Goal: Task Accomplishment & Management: Manage account settings

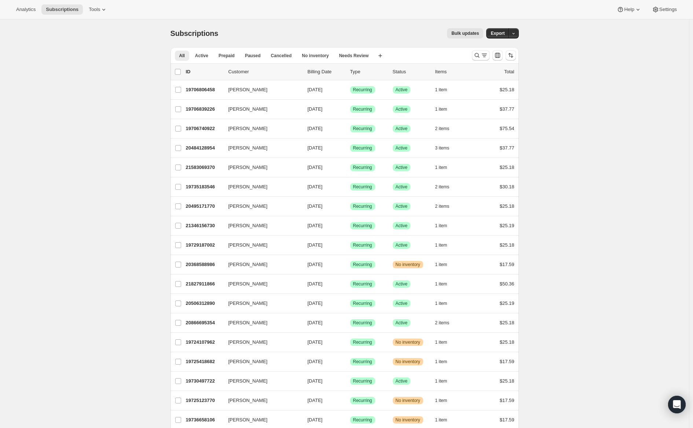
click at [483, 33] on button "Bulk updates" at bounding box center [465, 33] width 36 height 10
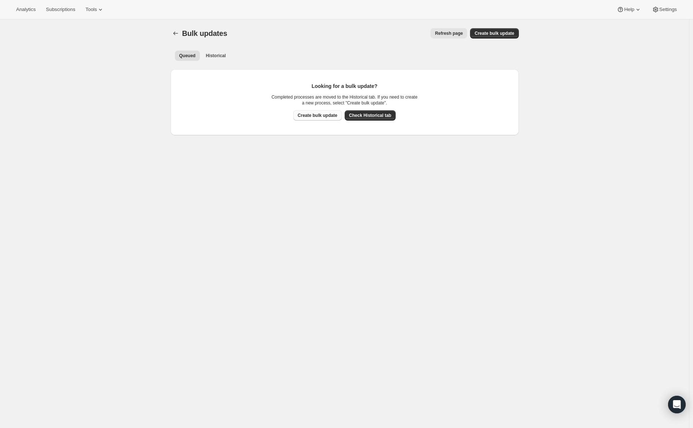
click at [318, 116] on span "Create bulk update" at bounding box center [318, 116] width 40 height 6
select select "16"
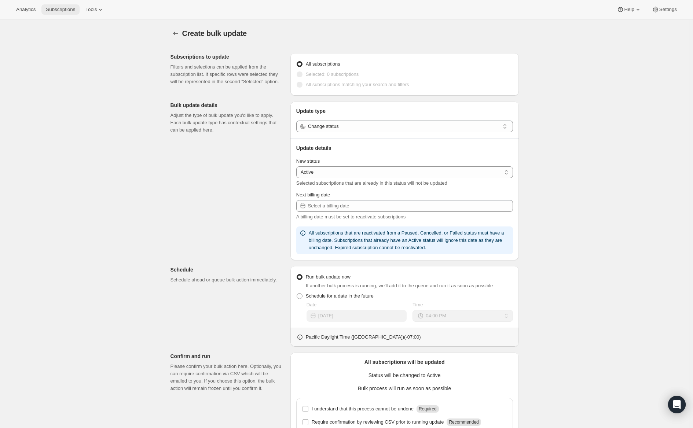
click at [65, 9] on span "Subscriptions" at bounding box center [60, 10] width 29 height 6
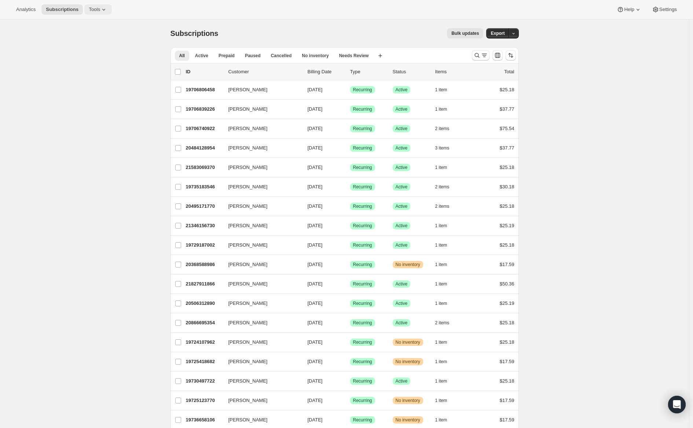
click at [85, 8] on button "Tools" at bounding box center [98, 9] width 28 height 10
click at [58, 8] on span "Subscriptions" at bounding box center [62, 10] width 33 height 6
click at [624, 13] on button "Help" at bounding box center [628, 9] width 33 height 10
click at [354, 55] on span "Needs Review" at bounding box center [354, 56] width 30 height 6
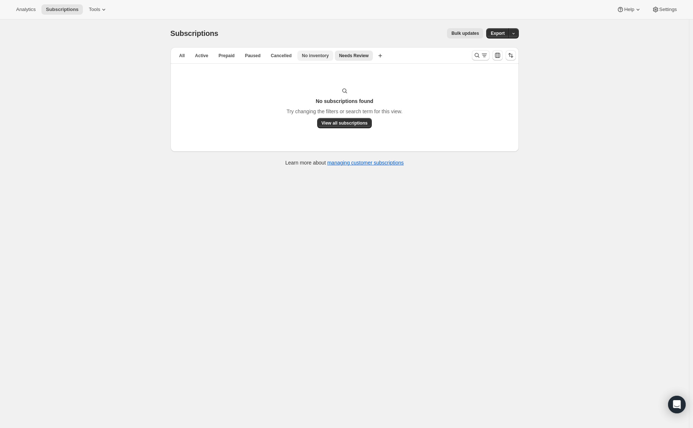
click at [302, 55] on span "No inventory" at bounding box center [315, 56] width 27 height 6
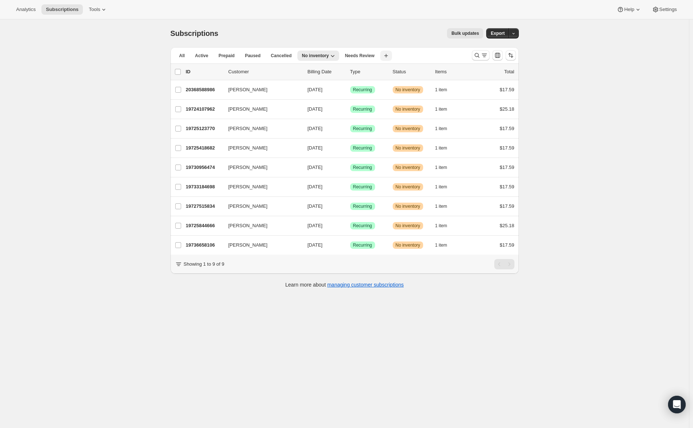
click at [383, 52] on icon "button" at bounding box center [386, 55] width 7 height 7
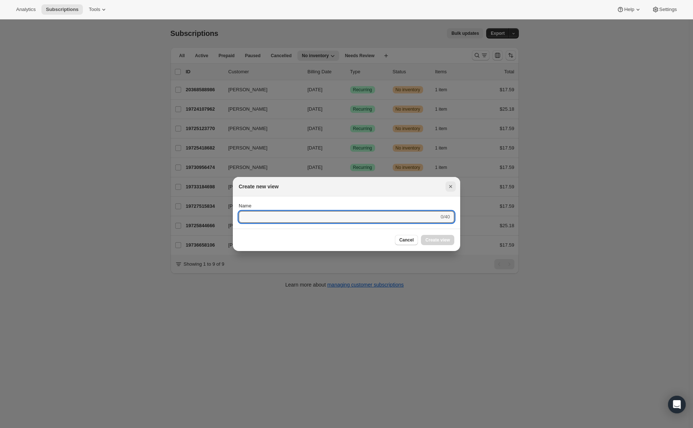
click at [452, 191] on button "Close" at bounding box center [451, 187] width 10 height 10
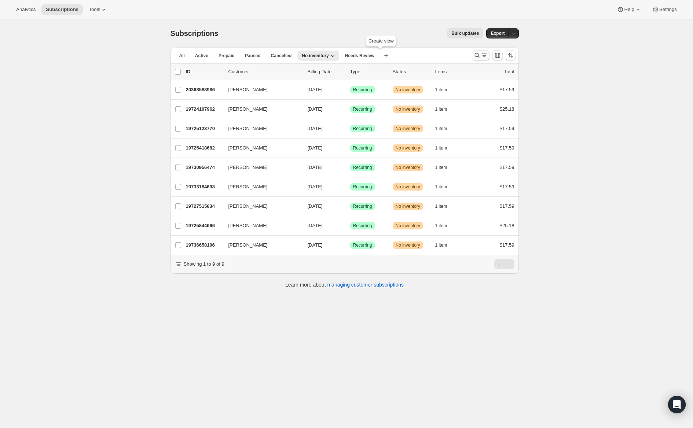
click at [487, 56] on icon "Search and filter results" at bounding box center [484, 55] width 7 height 7
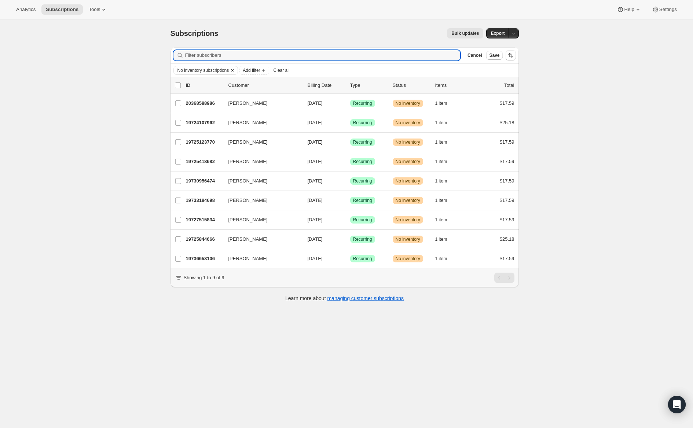
click at [234, 70] on icon "Clear" at bounding box center [233, 70] width 6 height 6
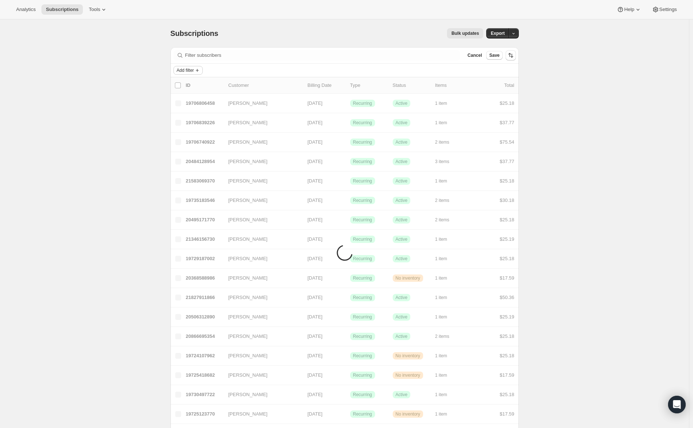
click at [187, 70] on span "Add filter" at bounding box center [185, 70] width 17 height 6
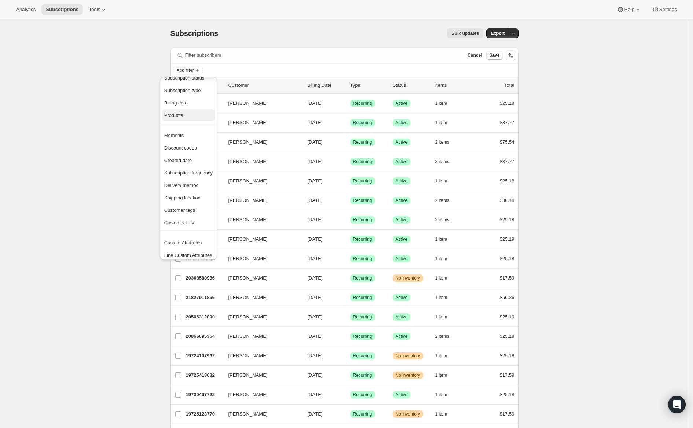
scroll to position [14, 0]
click at [201, 254] on span "Line Custom Attributes" at bounding box center [188, 252] width 48 height 6
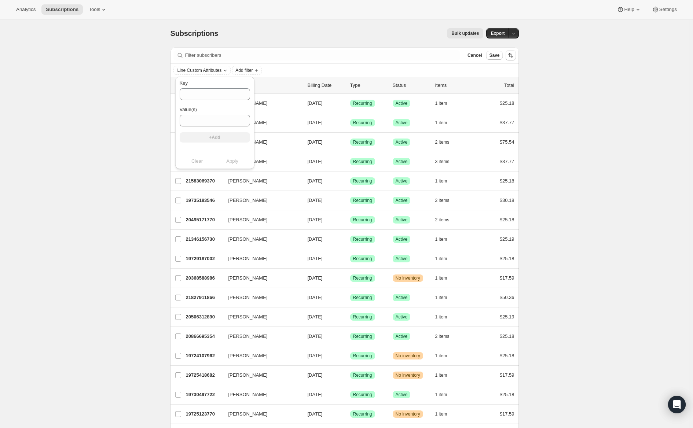
click at [296, 69] on div "Line Custom Attributes Add filter" at bounding box center [344, 70] width 343 height 9
click at [189, 74] on button "Add filter" at bounding box center [187, 70] width 29 height 9
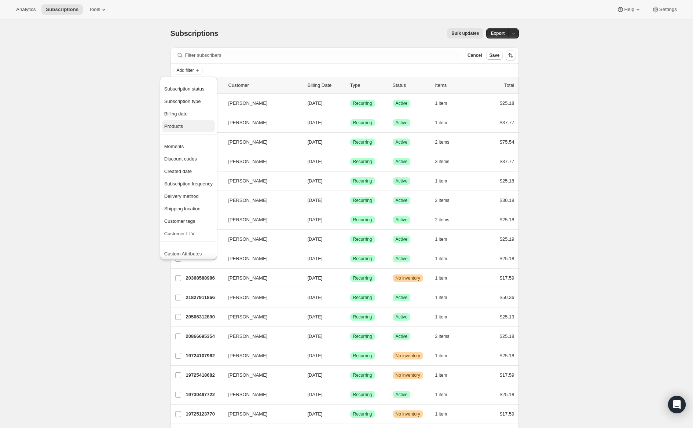
click at [184, 125] on span "Products" at bounding box center [188, 126] width 48 height 7
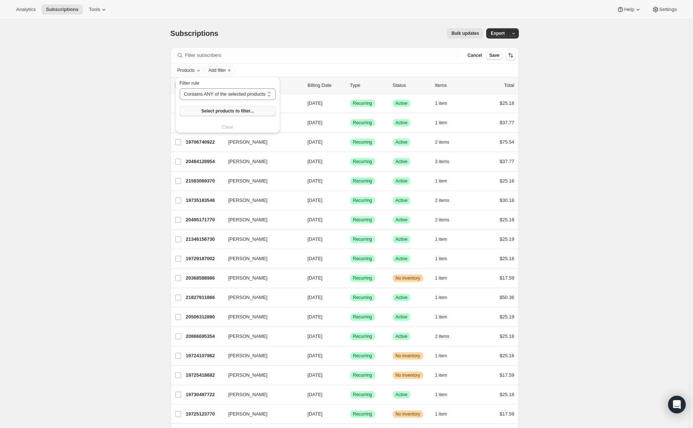
click at [216, 111] on span "Select products to filter..." at bounding box center [227, 111] width 52 height 6
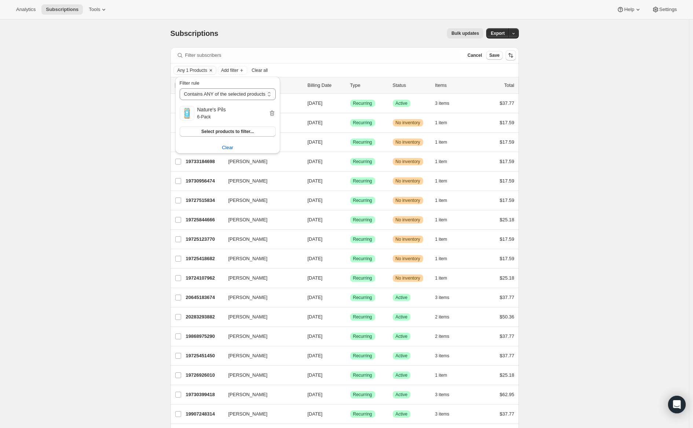
click at [181, 89] on div "list header" at bounding box center [178, 85] width 7 height 7
click at [180, 87] on input "0 selected" at bounding box center [178, 86] width 6 height 6
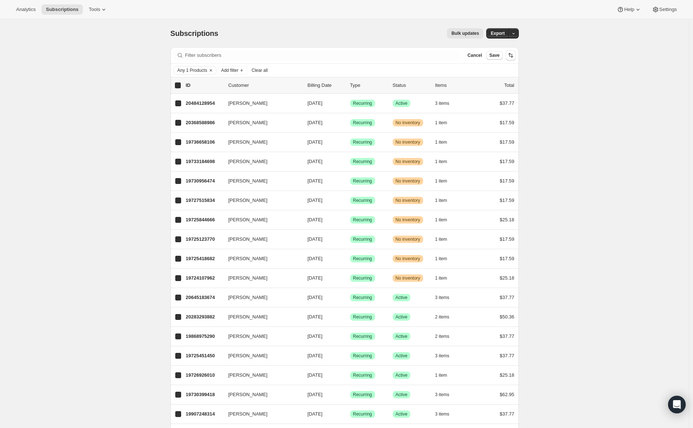
checkbox input "true"
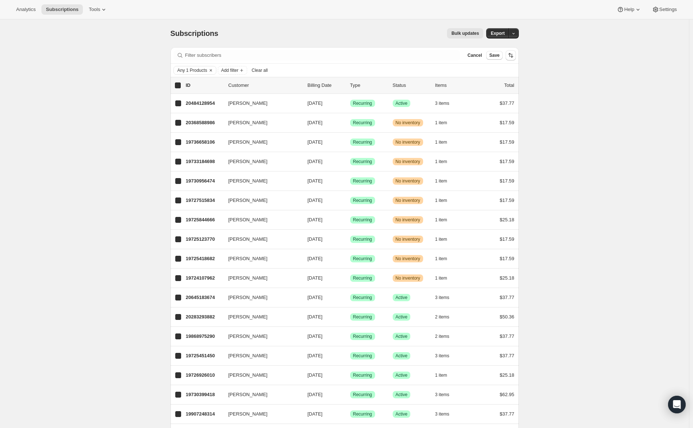
checkbox input "true"
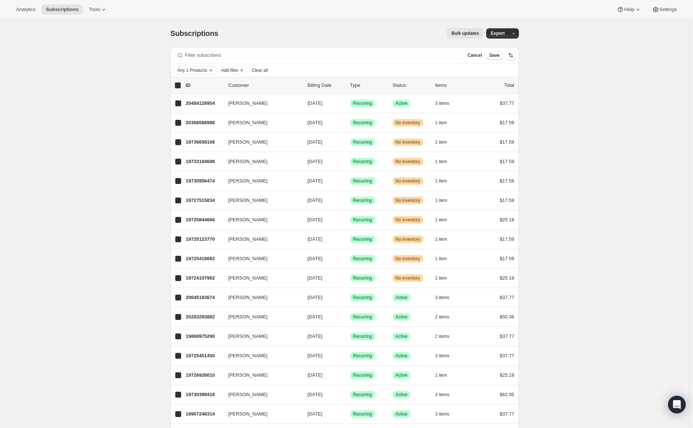
checkbox input "true"
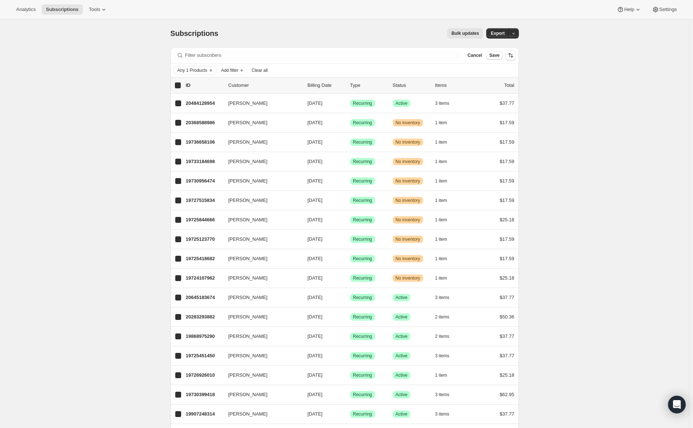
checkbox input "true"
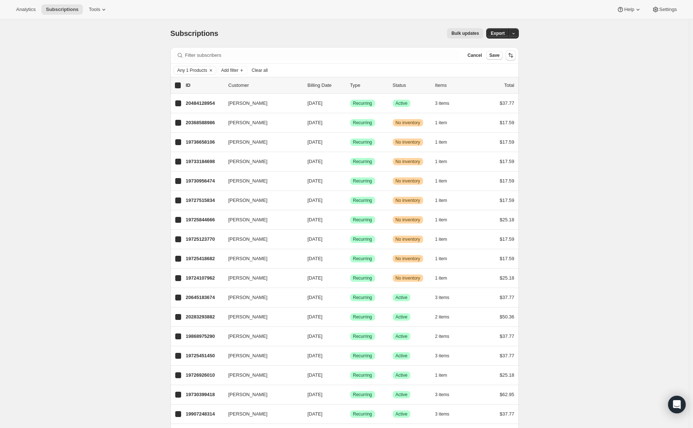
checkbox input "true"
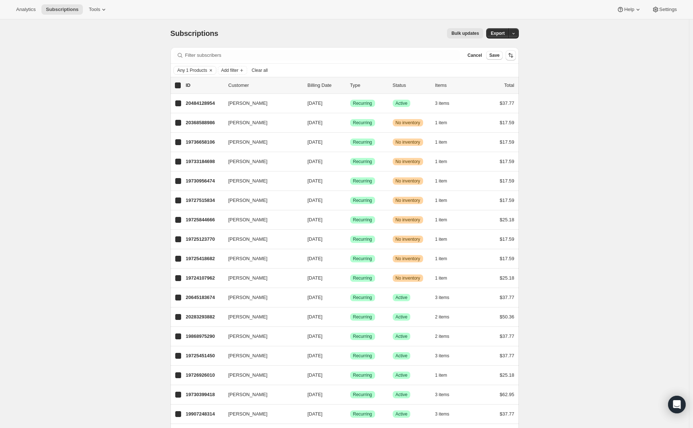
checkbox input "true"
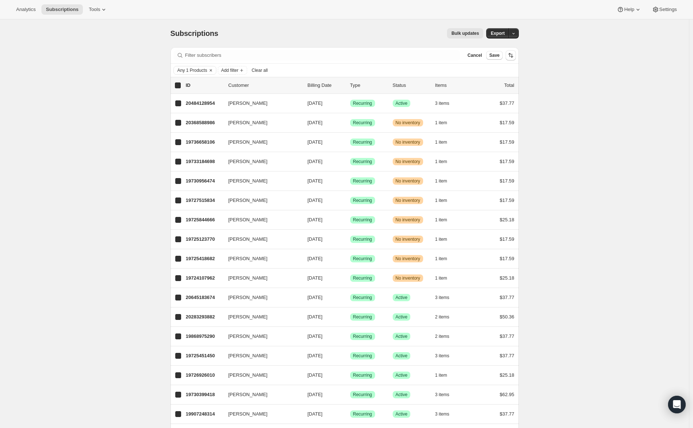
checkbox input "true"
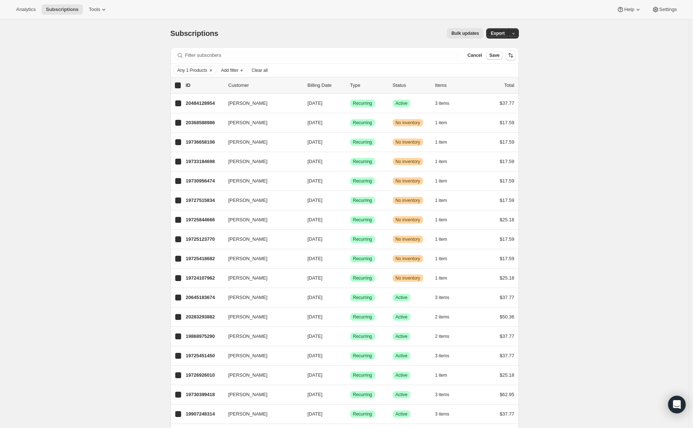
checkbox input "true"
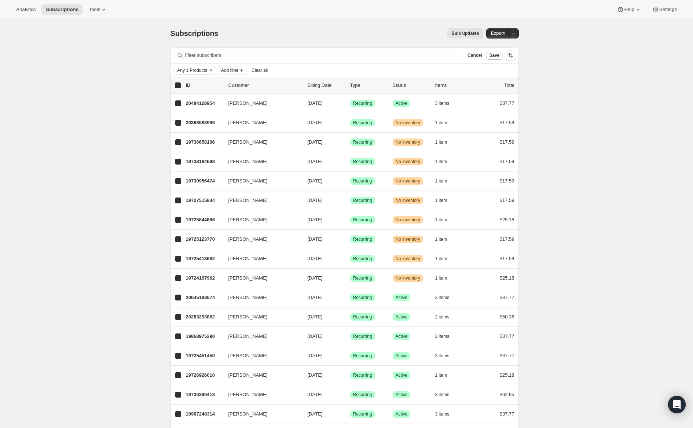
checkbox input "true"
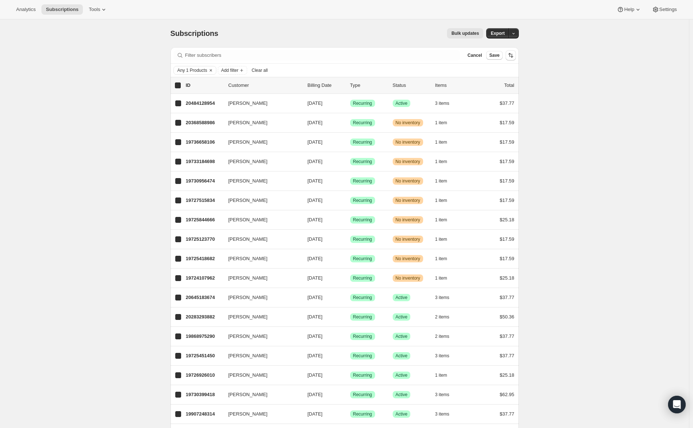
checkbox input "true"
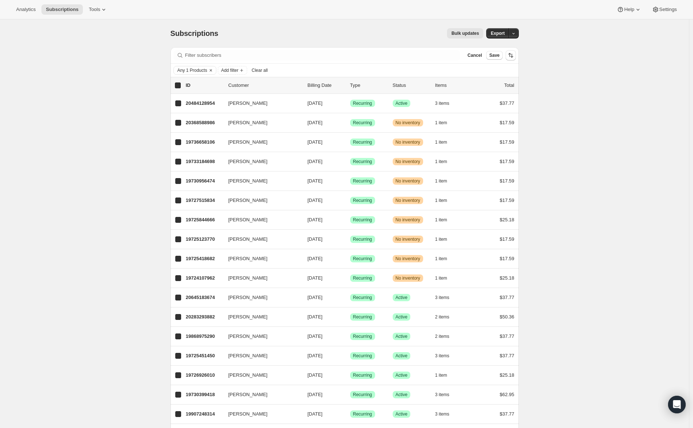
checkbox input "true"
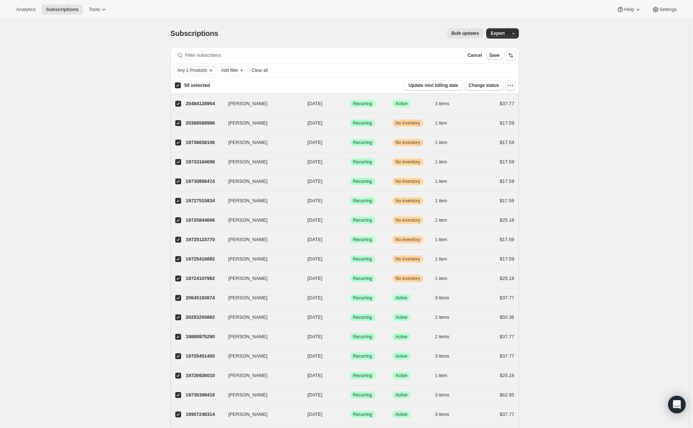
click at [514, 85] on icon "button" at bounding box center [510, 85] width 7 height 7
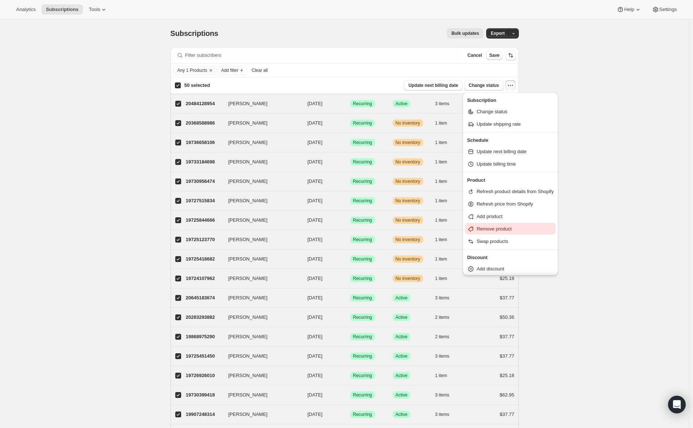
click at [533, 227] on span "Remove product" at bounding box center [515, 229] width 77 height 7
select select "16"
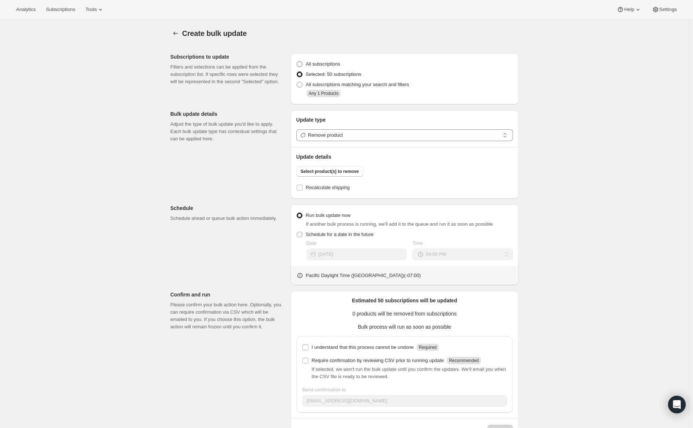
click at [307, 65] on label "All subscriptions" at bounding box center [318, 64] width 44 height 10
click at [297, 62] on input "All subscriptions" at bounding box center [297, 61] width 0 height 0
radio input "true"
click at [305, 73] on label "Selected: 50 subscriptions" at bounding box center [328, 74] width 65 height 10
click at [297, 72] on input "Selected: 50 subscriptions" at bounding box center [297, 72] width 0 height 0
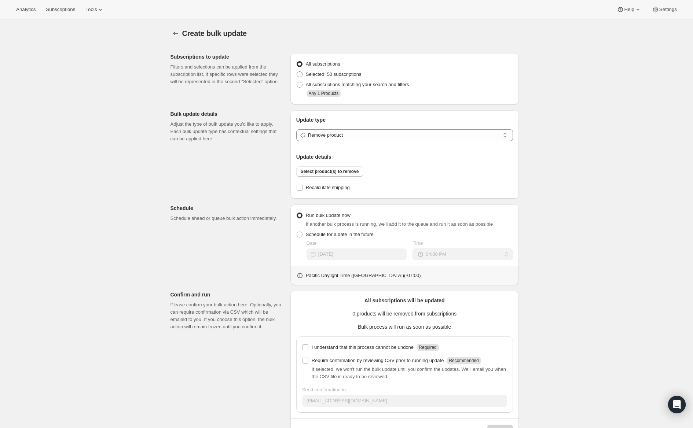
radio input "true"
click at [343, 85] on span "All subscriptions matching your search and filters" at bounding box center [357, 85] width 103 height 6
click at [297, 82] on input "All subscriptions matching your search and filters" at bounding box center [297, 82] width 0 height 0
radio input "true"
click at [349, 172] on span "Select product(s) to remove" at bounding box center [330, 172] width 58 height 6
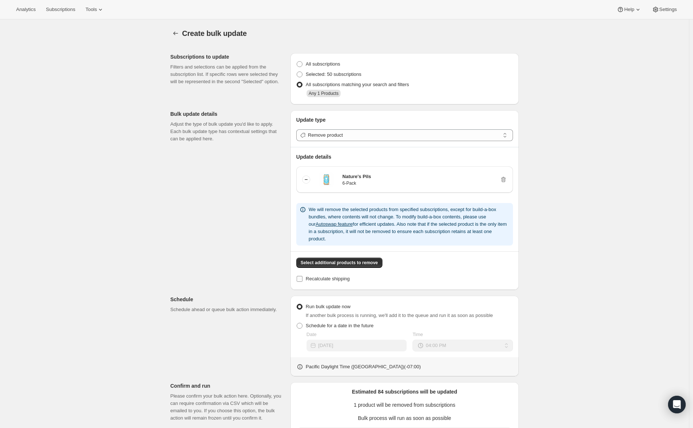
click at [301, 276] on input "Recalculate shipping" at bounding box center [300, 279] width 6 height 6
checkbox input "true"
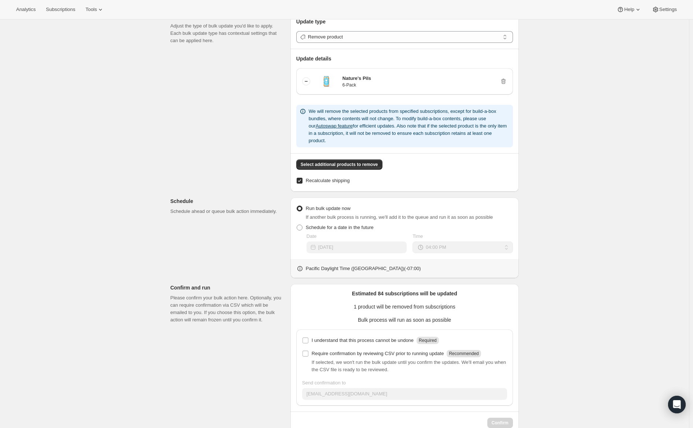
scroll to position [109, 0]
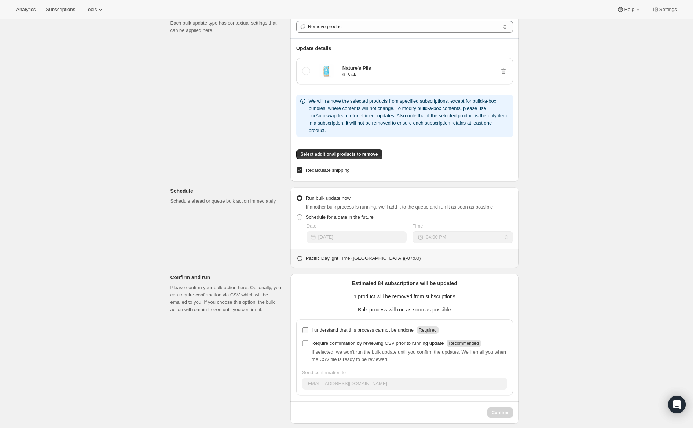
click at [305, 328] on input "I understand that this process cannot be undone Required" at bounding box center [306, 331] width 6 height 6
checkbox input "true"
click at [321, 340] on p "Require confirmation by reviewing CSV prior to running update" at bounding box center [378, 343] width 132 height 7
click at [308, 341] on input "Require confirmation by reviewing CSV prior to running update Recommended" at bounding box center [306, 344] width 6 height 6
checkbox input "true"
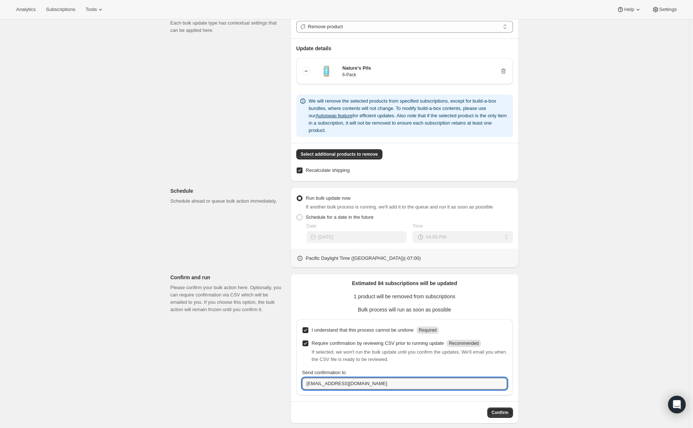
drag, startPoint x: 373, startPoint y: 377, endPoint x: 268, endPoint y: 386, distance: 104.6
click at [268, 386] on div "Subscriptions to update Filters and selections can be applied from the subscrip…" at bounding box center [342, 181] width 354 height 485
type input "ryan@west18th.co"
click at [500, 410] on span "Confirm" at bounding box center [500, 413] width 17 height 6
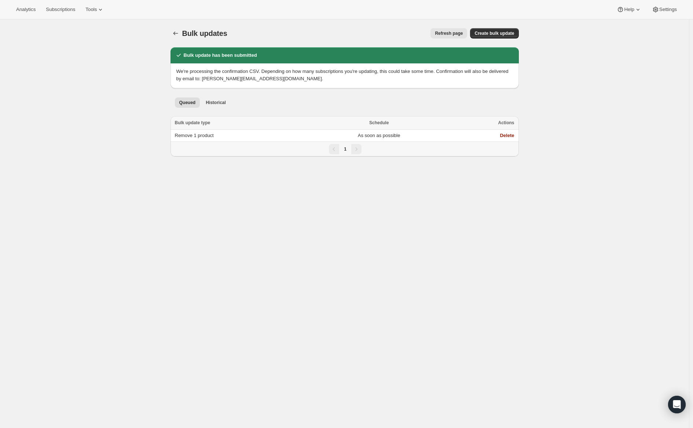
click at [608, 202] on div "Bulk updates. This page is ready Bulk updates Refresh page More actions Refresh…" at bounding box center [344, 233] width 689 height 428
click at [178, 32] on icon "Bulk updates" at bounding box center [175, 33] width 7 height 7
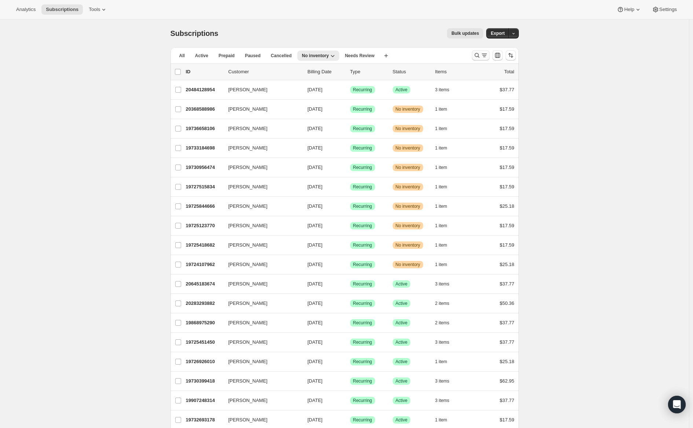
click at [476, 58] on icon "Search and filter results" at bounding box center [476, 55] width 7 height 7
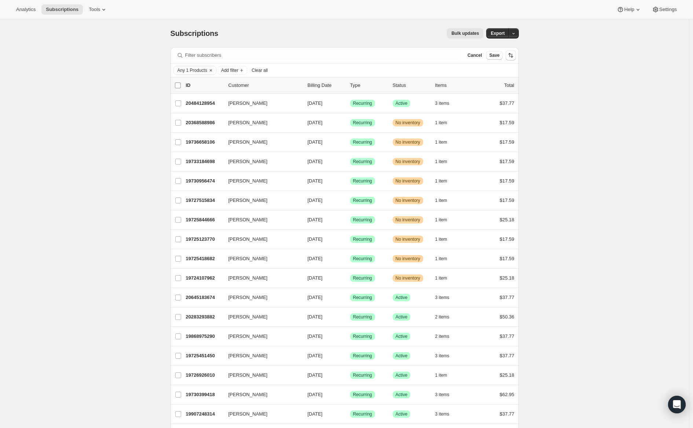
click at [181, 85] on input "0 selected" at bounding box center [178, 86] width 6 height 6
checkbox input "true"
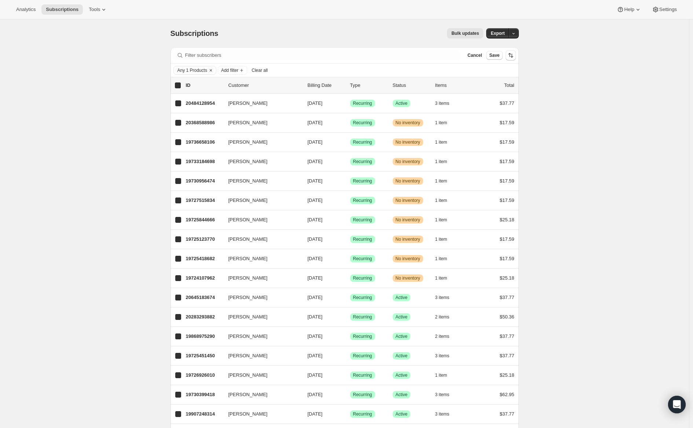
checkbox input "true"
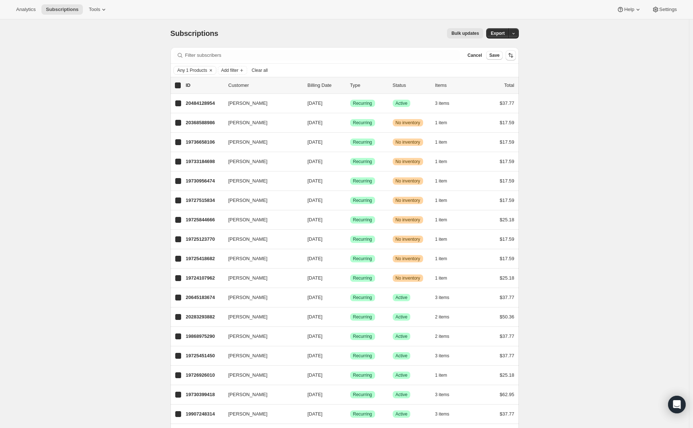
checkbox input "true"
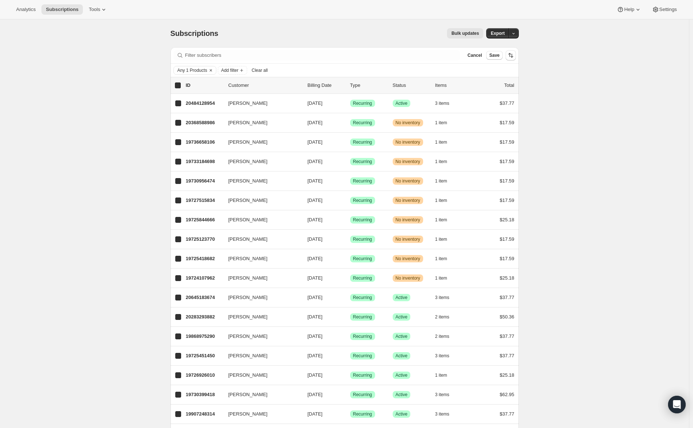
checkbox input "true"
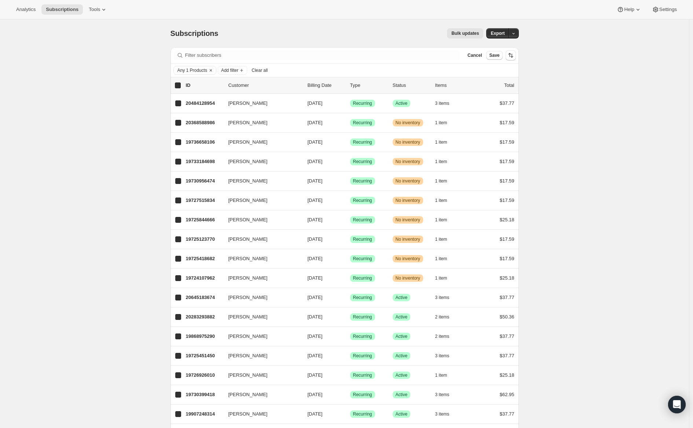
checkbox input "true"
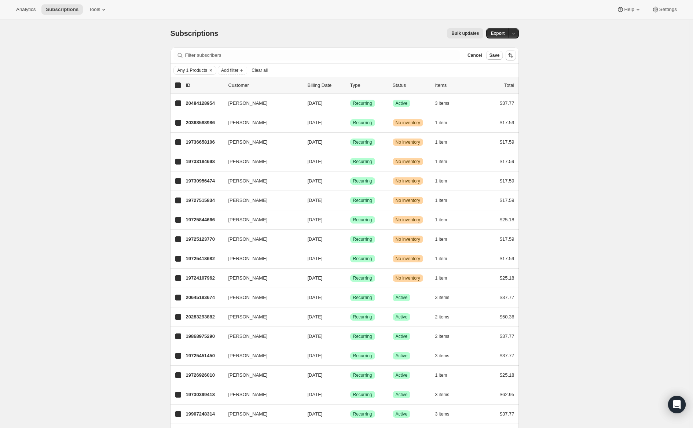
checkbox input "true"
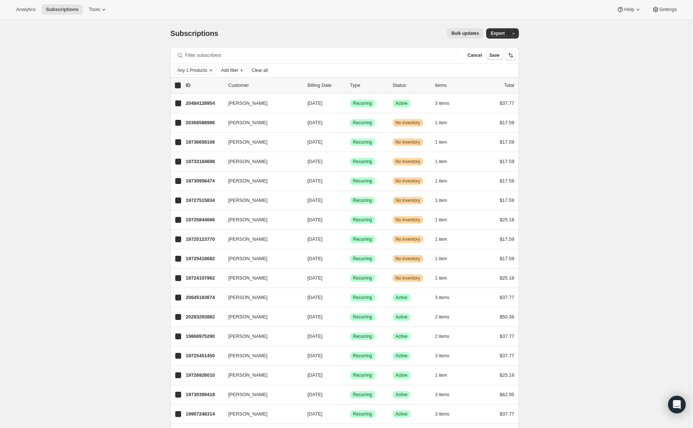
checkbox input "true"
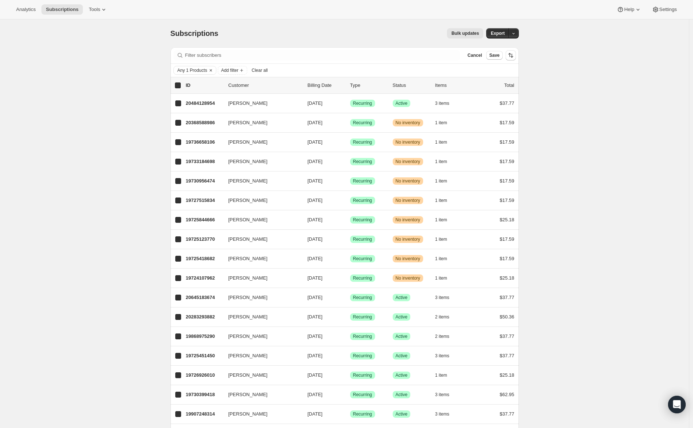
checkbox input "true"
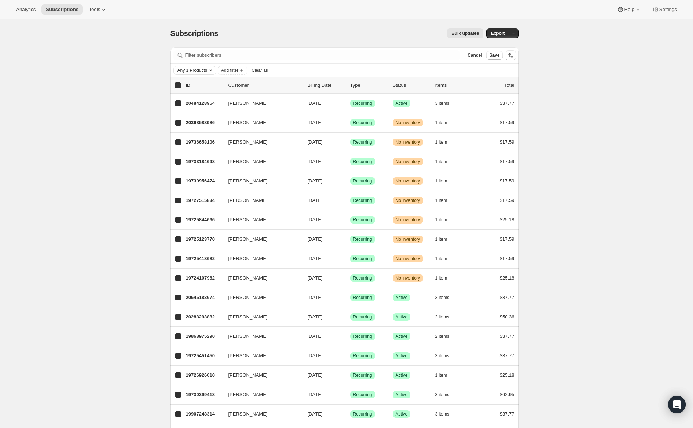
checkbox input "true"
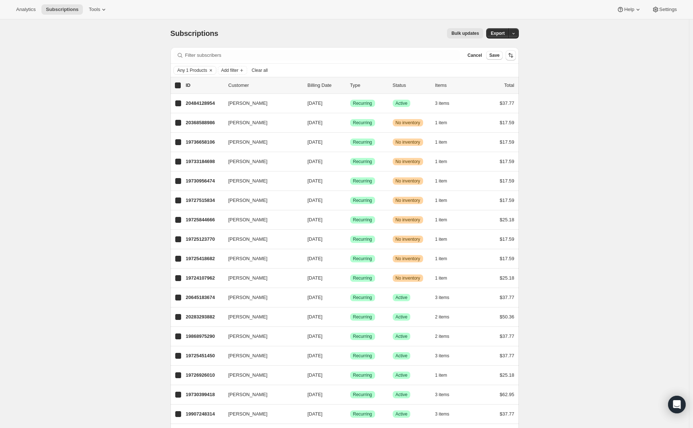
checkbox input "true"
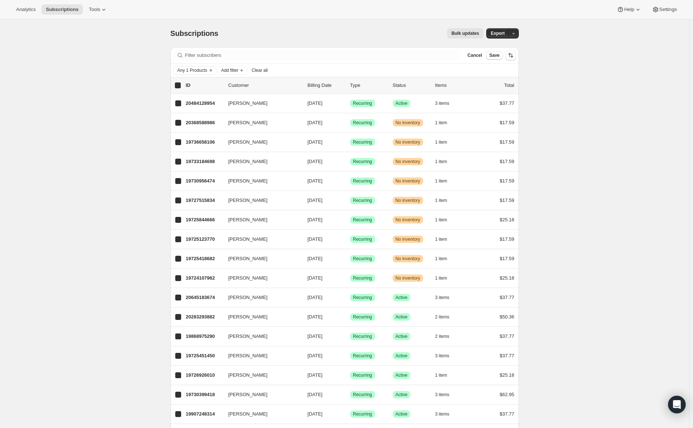
checkbox input "true"
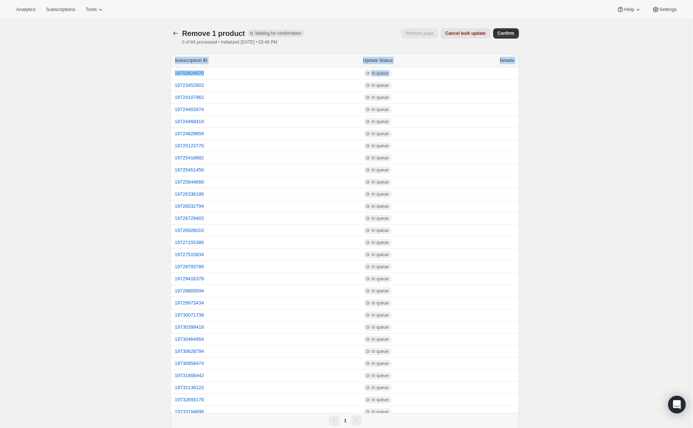
drag, startPoint x: 435, startPoint y: 74, endPoint x: 114, endPoint y: 147, distance: 329.7
click at [180, 77] on td "19703824570" at bounding box center [243, 73] width 145 height 12
click at [180, 75] on button "19703824570" at bounding box center [189, 73] width 29 height 6
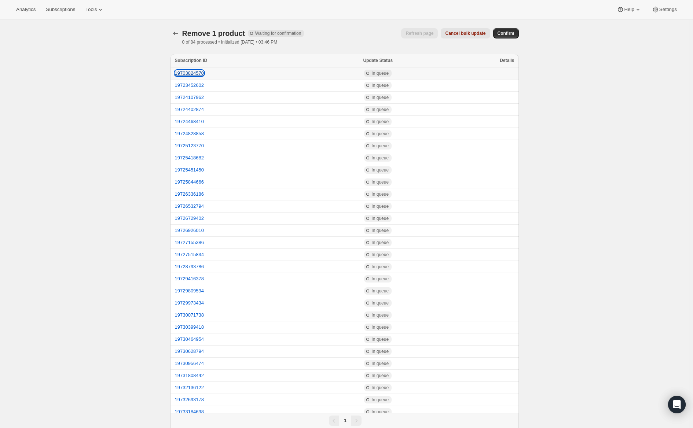
click at [185, 72] on button "19703824570" at bounding box center [189, 73] width 29 height 6
click at [184, 84] on button "19723452602" at bounding box center [189, 86] width 29 height 6
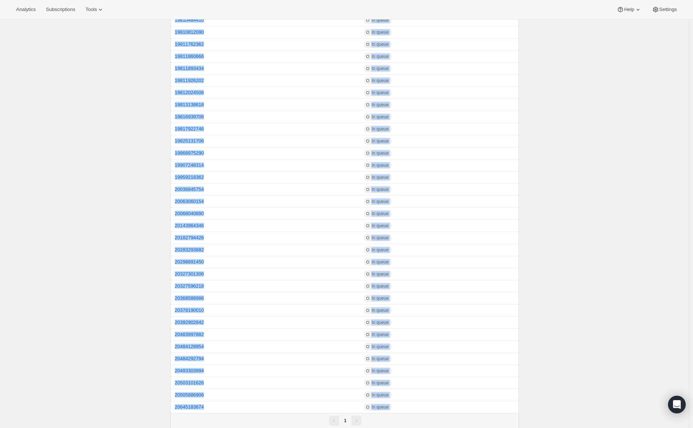
scroll to position [679, 0]
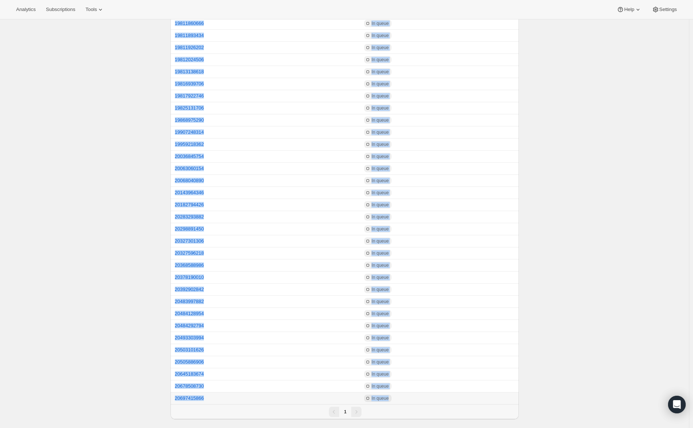
drag, startPoint x: 150, startPoint y: 69, endPoint x: 396, endPoint y: 400, distance: 412.4
copy table "Subscription ID Update Status Details 19703824570 Incomplete In queue 197234526…"
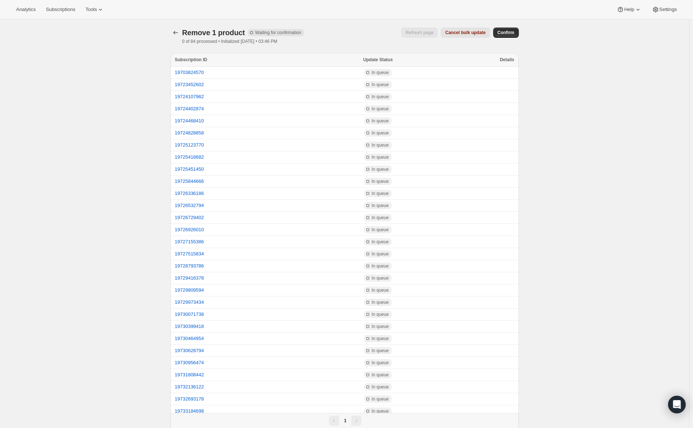
scroll to position [0, 0]
click at [505, 32] on span "Confirm" at bounding box center [506, 33] width 17 height 6
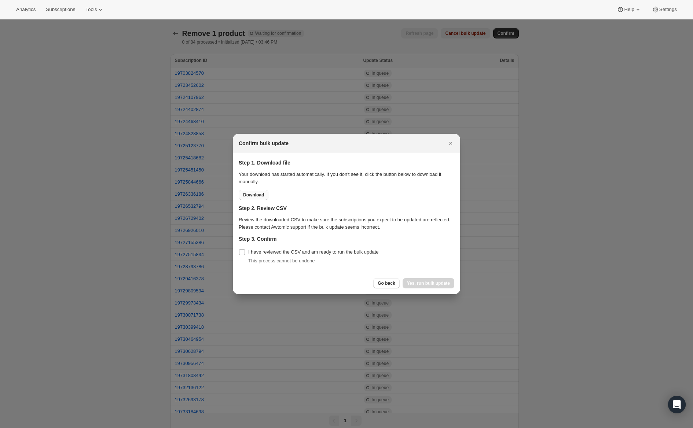
click at [264, 195] on button "Download" at bounding box center [254, 195] width 30 height 10
click at [246, 256] on label "I have reviewed the CSV and am ready to run the bulk update" at bounding box center [309, 252] width 140 height 10
click at [245, 255] on input "I have reviewed the CSV and am ready to run the bulk update" at bounding box center [242, 252] width 6 height 6
checkbox input "true"
click at [418, 288] on button "Yes, run bulk update" at bounding box center [429, 283] width 52 height 10
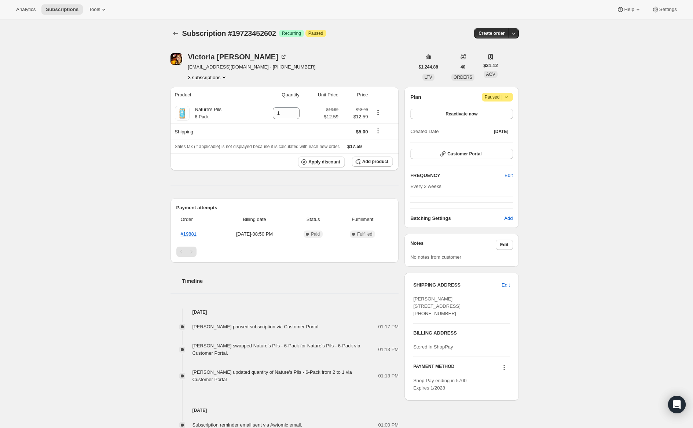
click at [20, 402] on div "Subscription #19723452602. This page is ready Subscription #19723452602 Success…" at bounding box center [344, 276] width 689 height 515
